Goal: Task Accomplishment & Management: Manage account settings

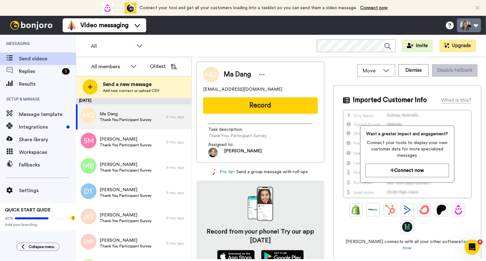
click at [477, 26] on button at bounding box center [469, 25] width 24 height 14
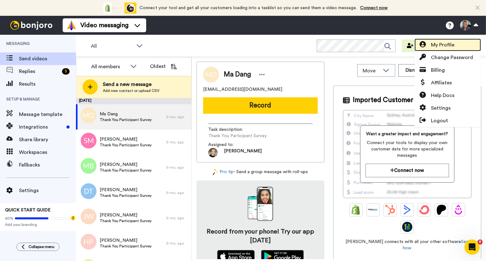
click at [444, 47] on span "My Profile" at bounding box center [442, 45] width 23 height 8
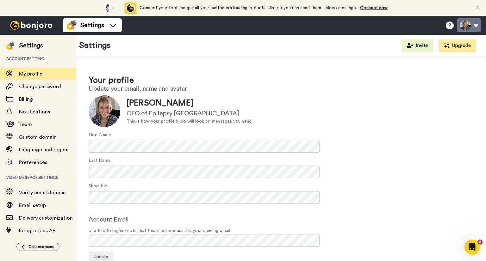
click at [476, 23] on button at bounding box center [469, 25] width 24 height 14
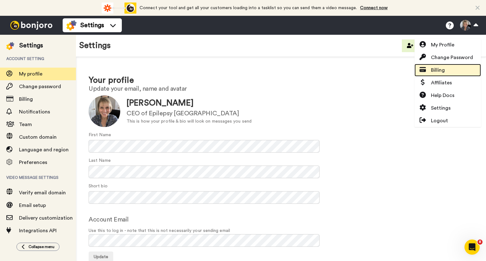
click at [439, 72] on span "Billing" at bounding box center [438, 70] width 14 height 8
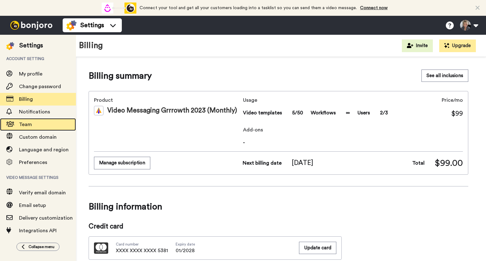
click at [29, 126] on span "Team" at bounding box center [25, 124] width 13 height 5
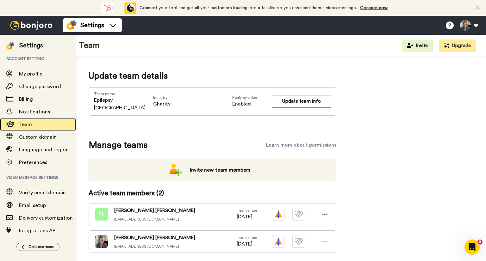
click at [34, 127] on span "Team" at bounding box center [47, 125] width 57 height 8
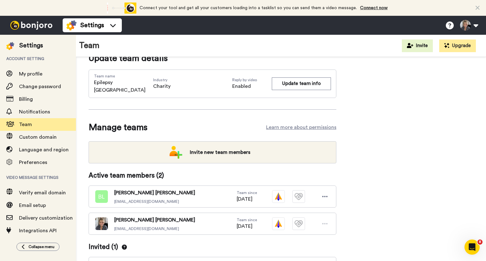
scroll to position [41, 0]
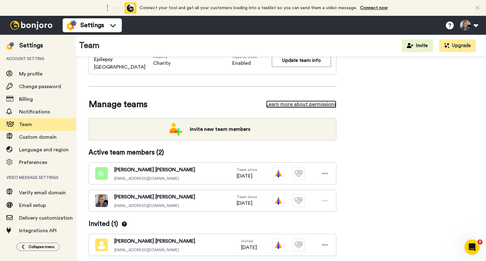
click at [284, 101] on link "Learn more about permissions" at bounding box center [301, 105] width 70 height 8
